Goal: Communication & Community: Answer question/provide support

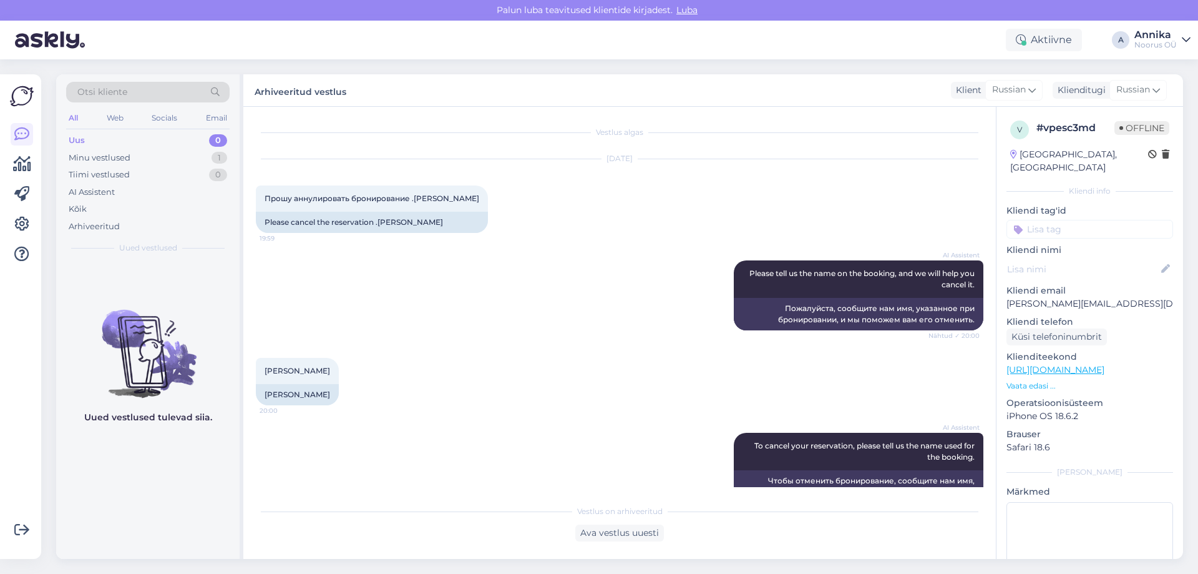
scroll to position [742, 0]
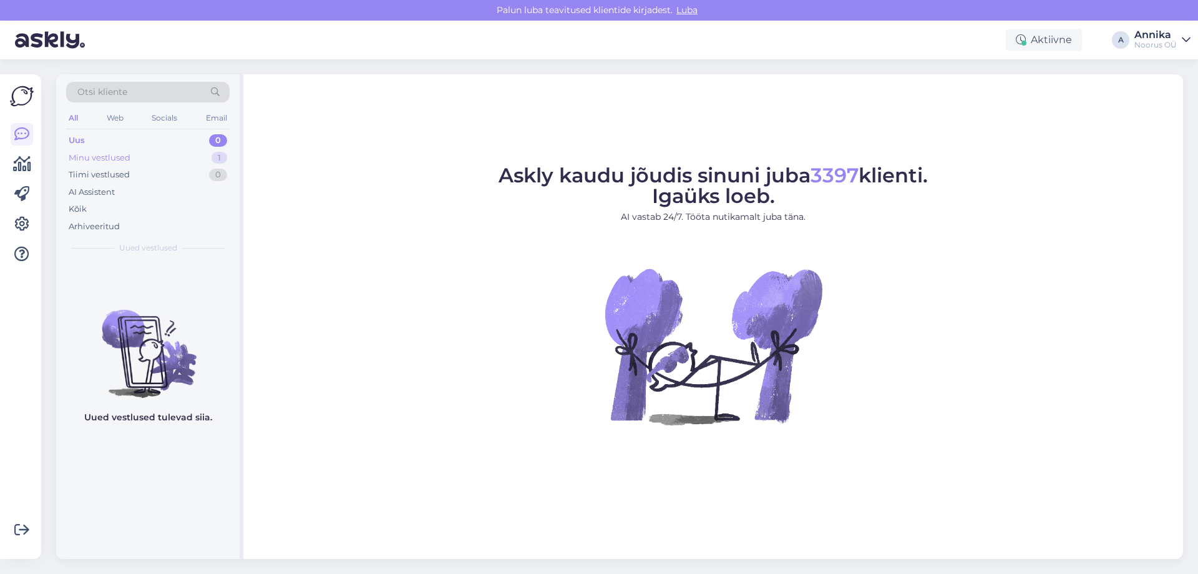
click at [175, 155] on div "Minu vestlused 1" at bounding box center [148, 157] width 164 height 17
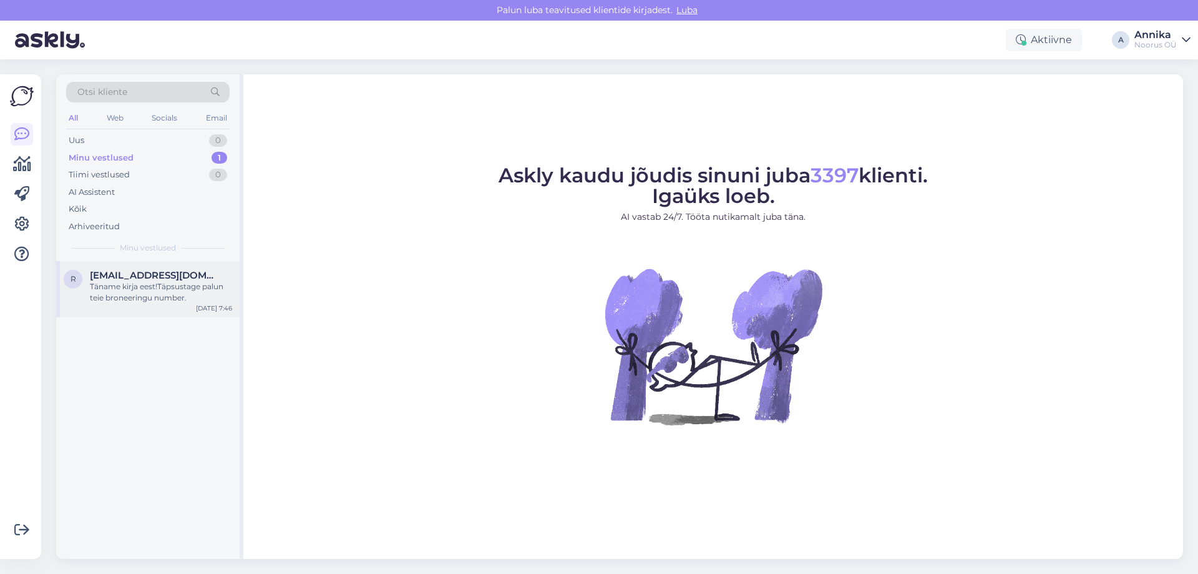
click at [209, 277] on span "reet.viikholm@gmail.com" at bounding box center [155, 275] width 130 height 11
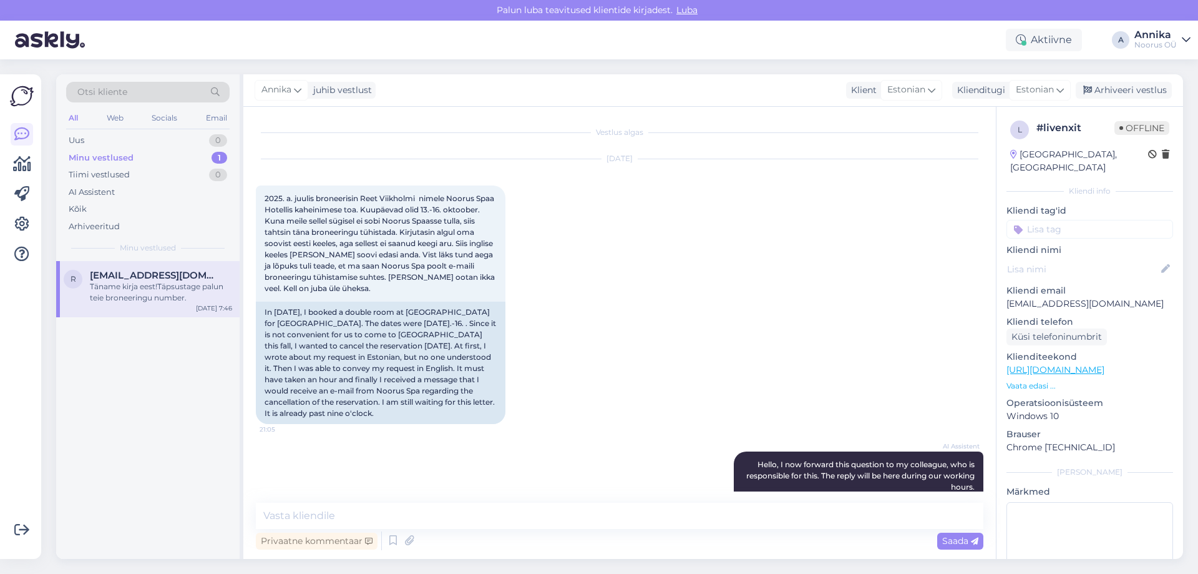
scroll to position [275, 0]
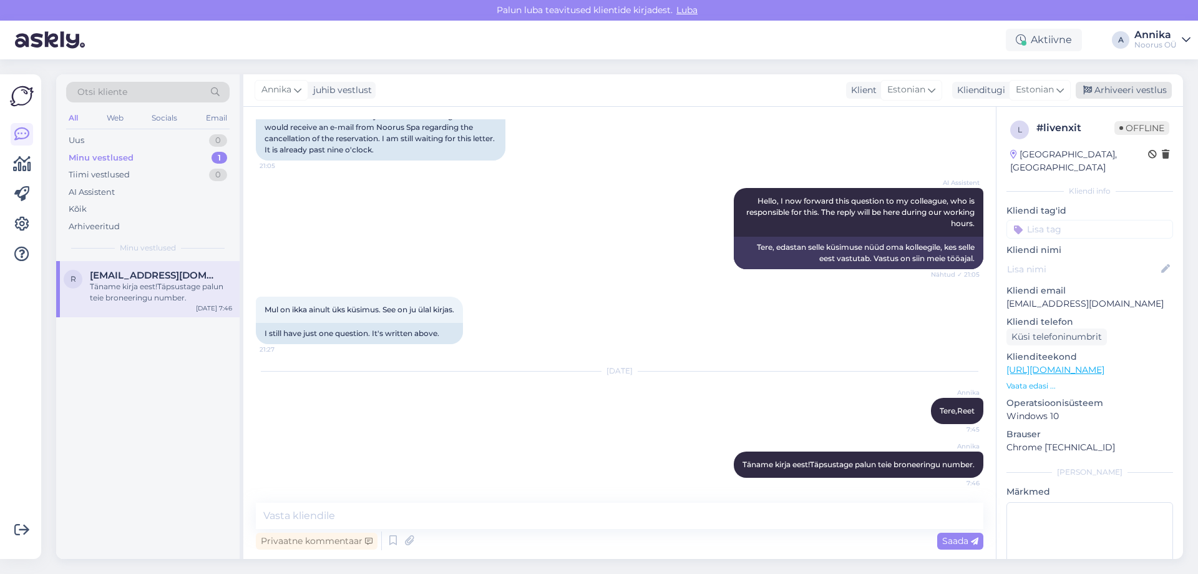
click at [1133, 95] on div "Arhiveeri vestlus" at bounding box center [1124, 90] width 96 height 17
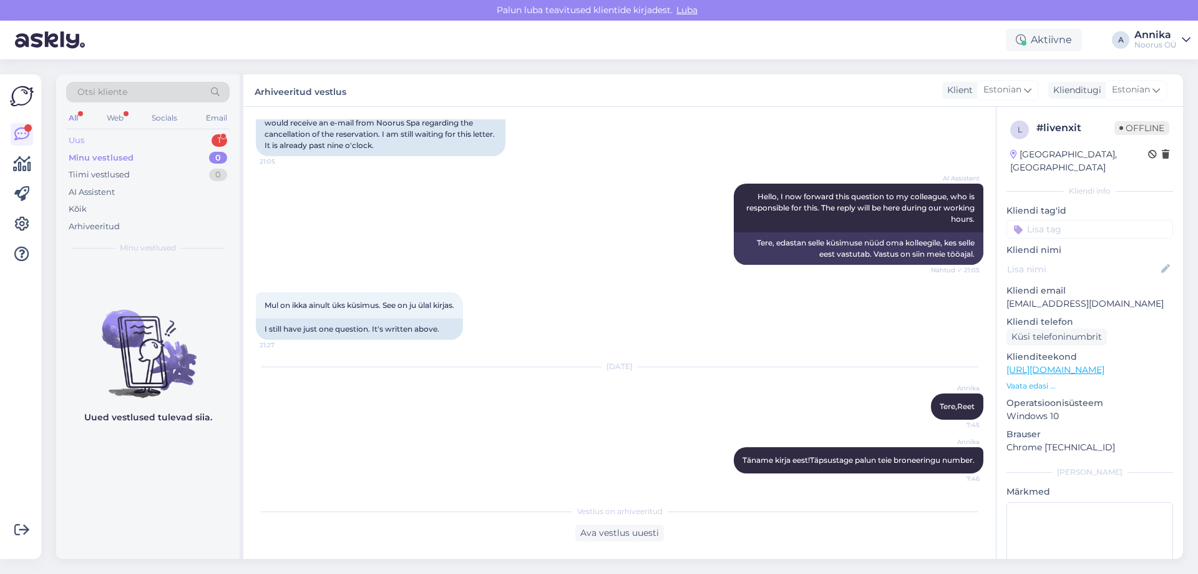
click at [168, 137] on div "Uus 1" at bounding box center [148, 140] width 164 height 17
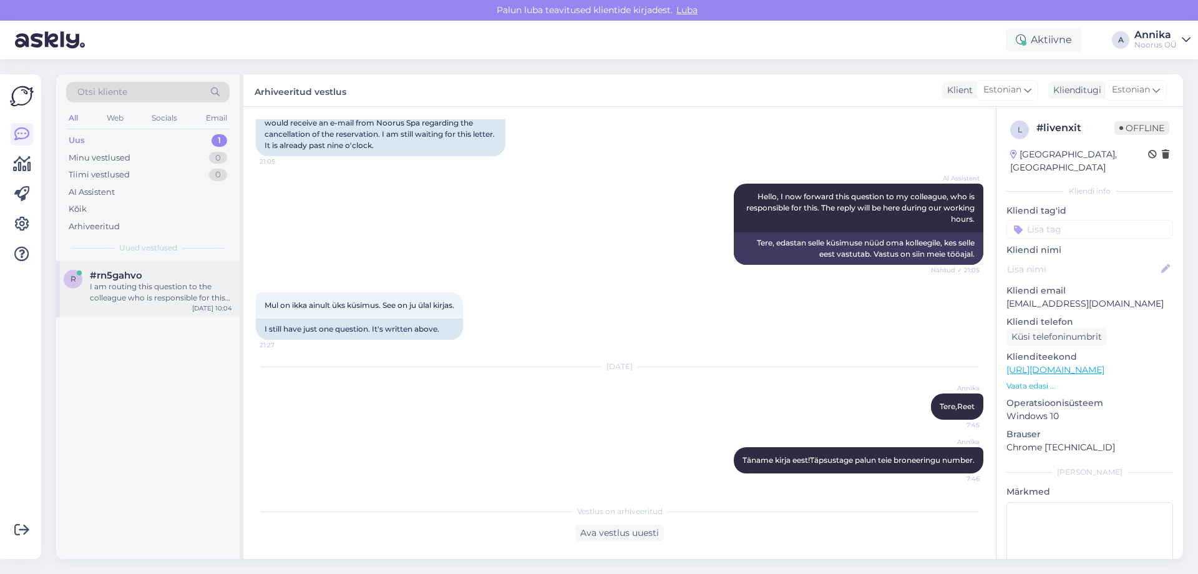
click at [133, 278] on span "#rn5gahvo" at bounding box center [116, 275] width 52 height 11
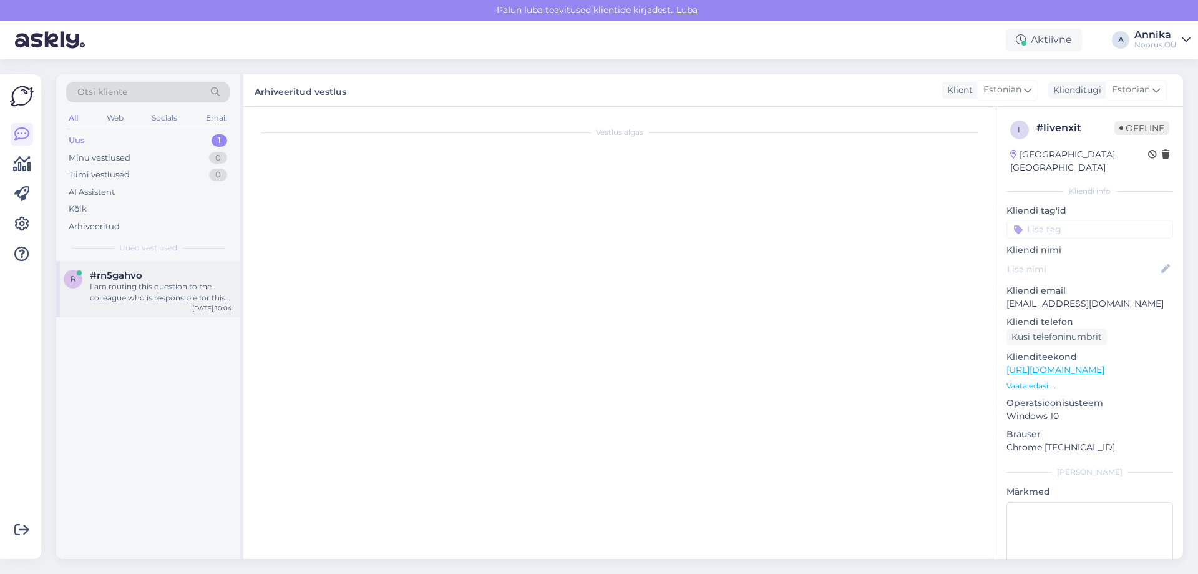
scroll to position [150, 0]
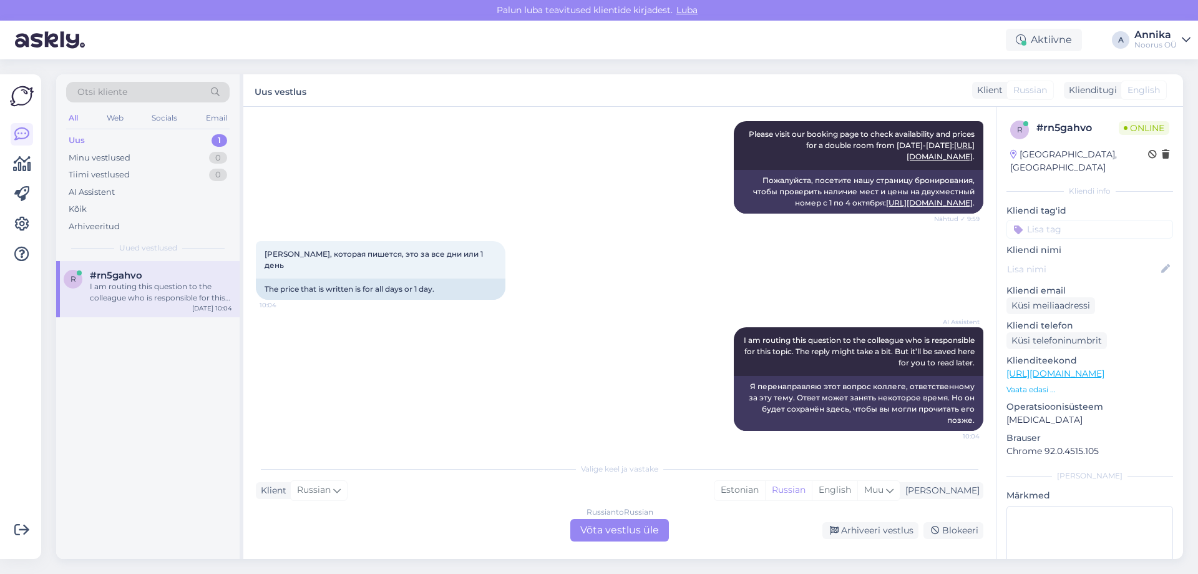
click at [632, 538] on div "Russian to Russian Võta vestlus üle" at bounding box center [619, 530] width 99 height 22
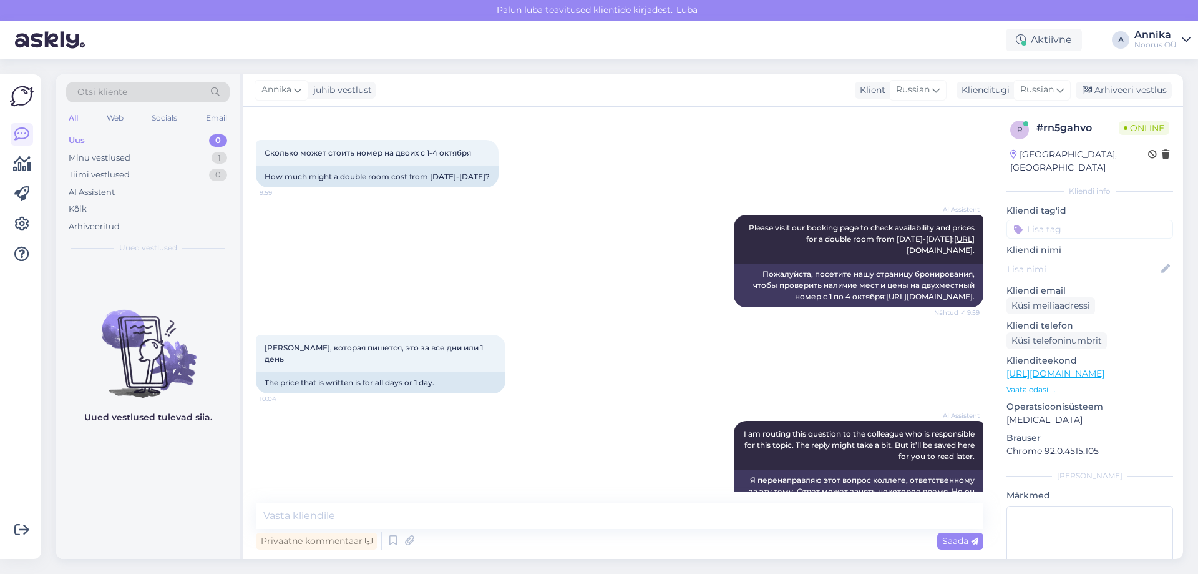
scroll to position [0, 0]
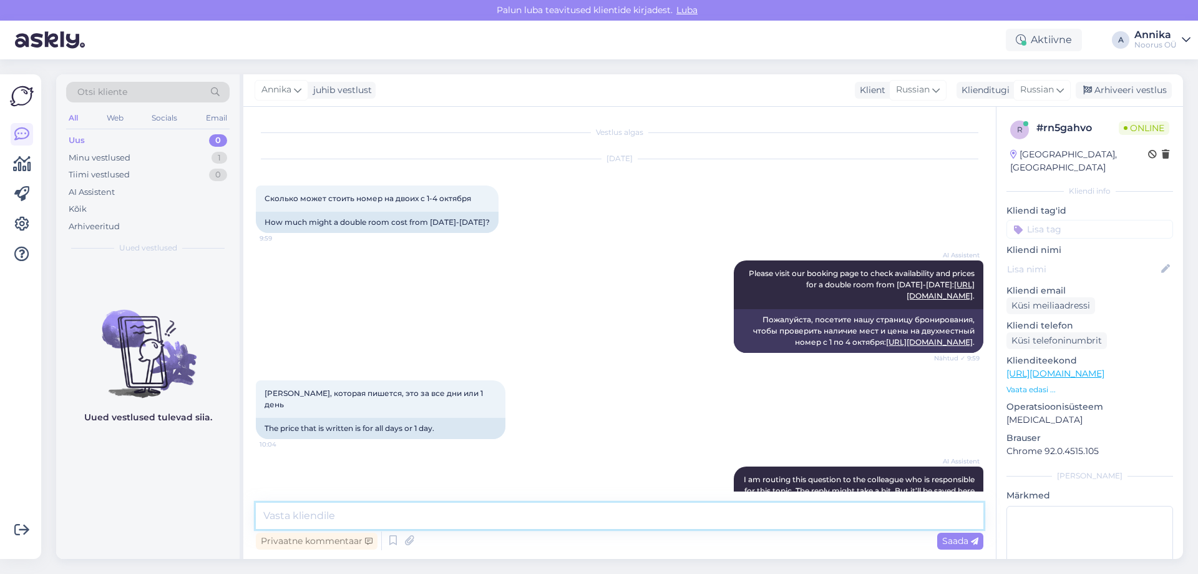
click at [330, 518] on textarea at bounding box center [620, 515] width 728 height 26
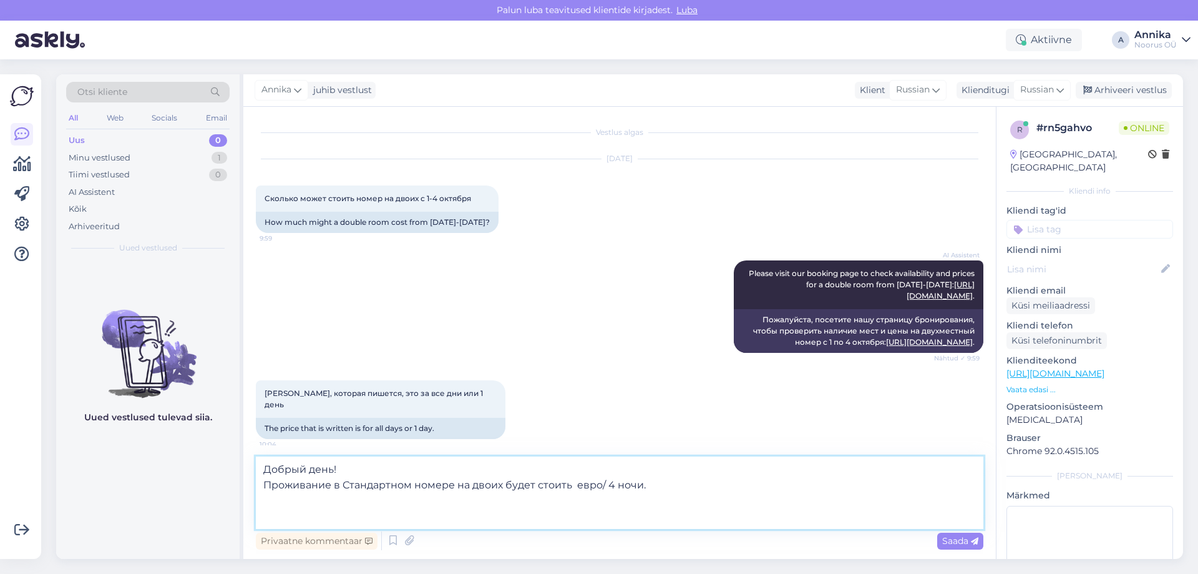
click at [301, 514] on textarea "Добрый день! Проживание в Стандартном номере на двоих будет стоить евро/ 4 ночи." at bounding box center [620, 492] width 728 height 72
paste textarea "В стоимость входит: • Проживание • Завтрак-buffet • Неограниченное посещение ба…"
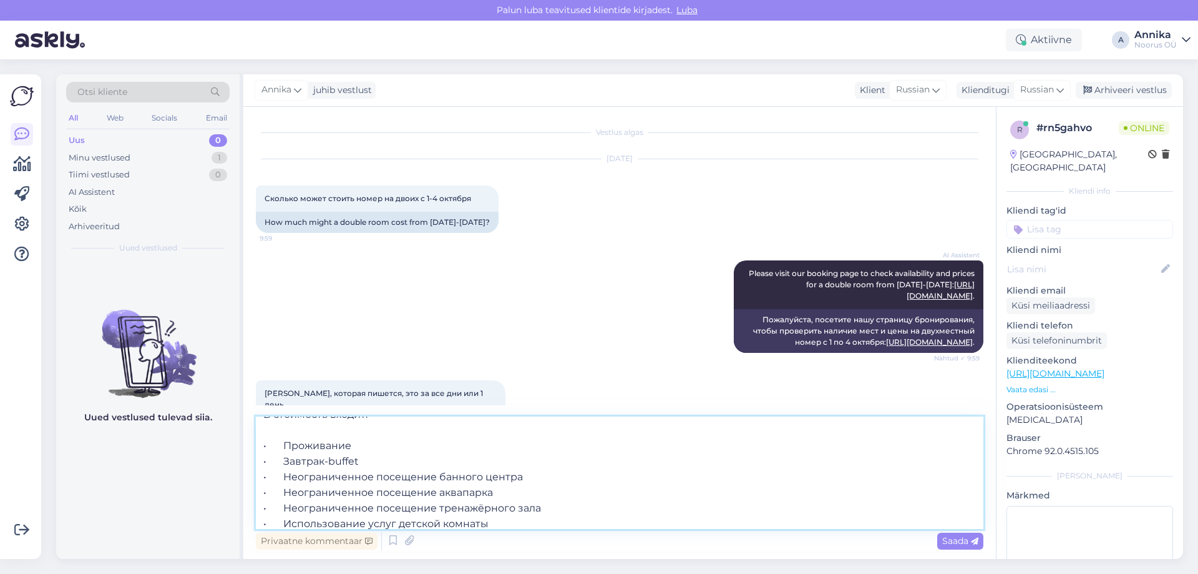
scroll to position [147, 0]
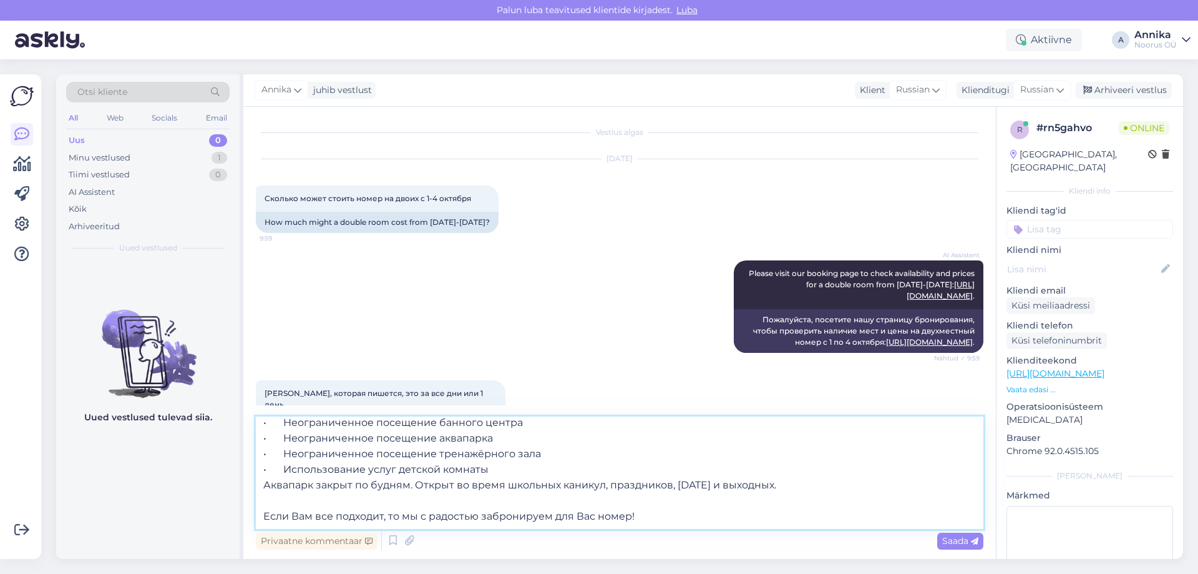
click at [509, 440] on textarea "Добрый день! Проживание в Стандартном номере на двоих будет стоить евро/ 4 ночи…" at bounding box center [620, 472] width 728 height 112
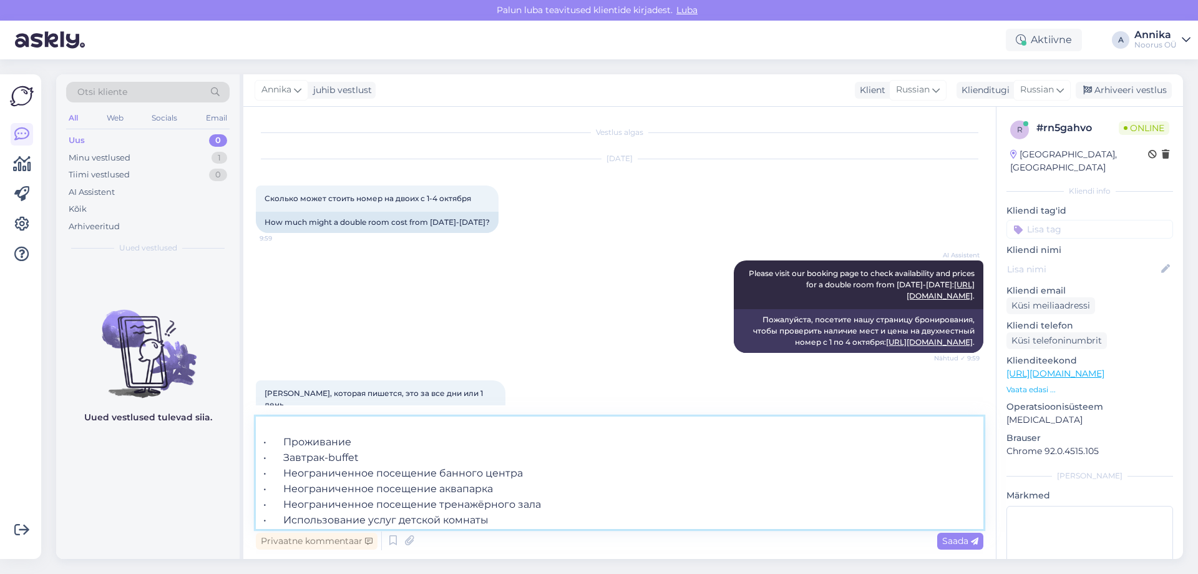
scroll to position [0, 0]
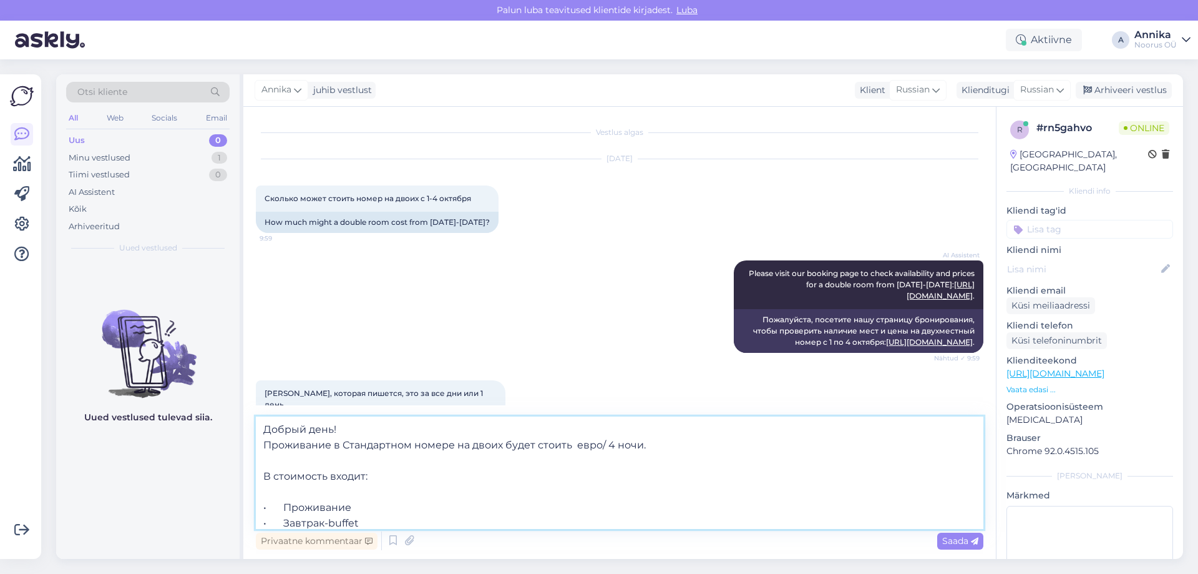
drag, startPoint x: 572, startPoint y: 442, endPoint x: 583, endPoint y: 550, distance: 109.2
click at [572, 442] on textarea "Добрый день! Проживание в Стандартном номере на двоих будет стоить евро/ 4 ночи…" at bounding box center [620, 472] width 728 height 112
drag, startPoint x: 637, startPoint y: 447, endPoint x: 629, endPoint y: 447, distance: 7.5
click at [629, 447] on textarea "Добрый день! Проживание в Стандартном номере на двоих будет стоить 500 евро/ 4 …" at bounding box center [620, 472] width 728 height 112
click at [630, 446] on textarea "Добрый день! Проживание в Стандартном номере на двоих будет стоить 500 евро/ 4 …" at bounding box center [620, 472] width 728 height 112
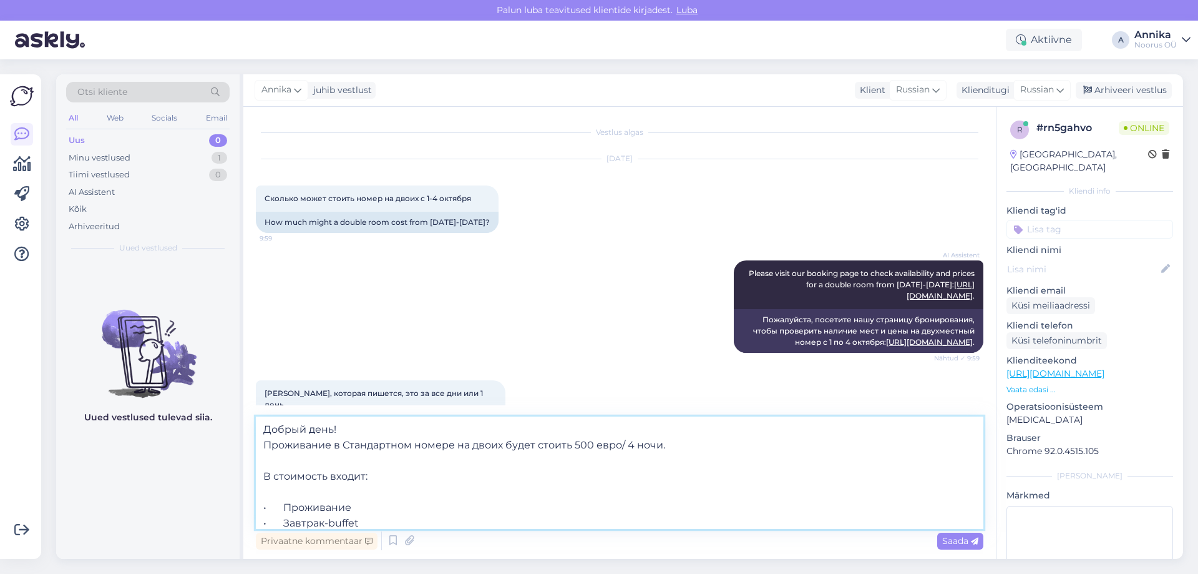
click at [631, 445] on textarea "Добрый день! Проживание в Стандартном номере на двоих будет стоить 500 евро/ 4 …" at bounding box center [620, 472] width 728 height 112
click at [628, 441] on textarea "Добрый день! Проживание в Стандартном номере на двоих будет стоить 500 евро/ 4 …" at bounding box center [620, 472] width 728 height 112
click at [582, 442] on textarea "Добрый день! Проживание в Стандартном номере на двоих будет стоить 500 евро/ 3 …" at bounding box center [620, 472] width 728 height 112
type textarea "Добрый день! Проживание в Стандартном номере на двоих будет стоить 345 евро/ 3 …"
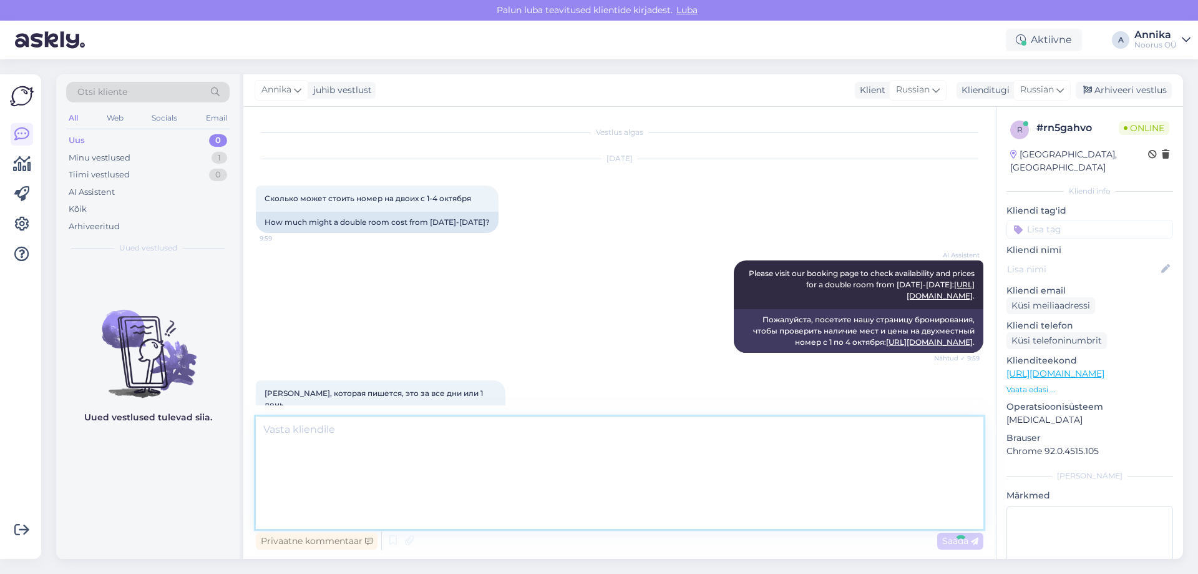
scroll to position [359, 0]
